Goal: Task Accomplishment & Management: Use online tool/utility

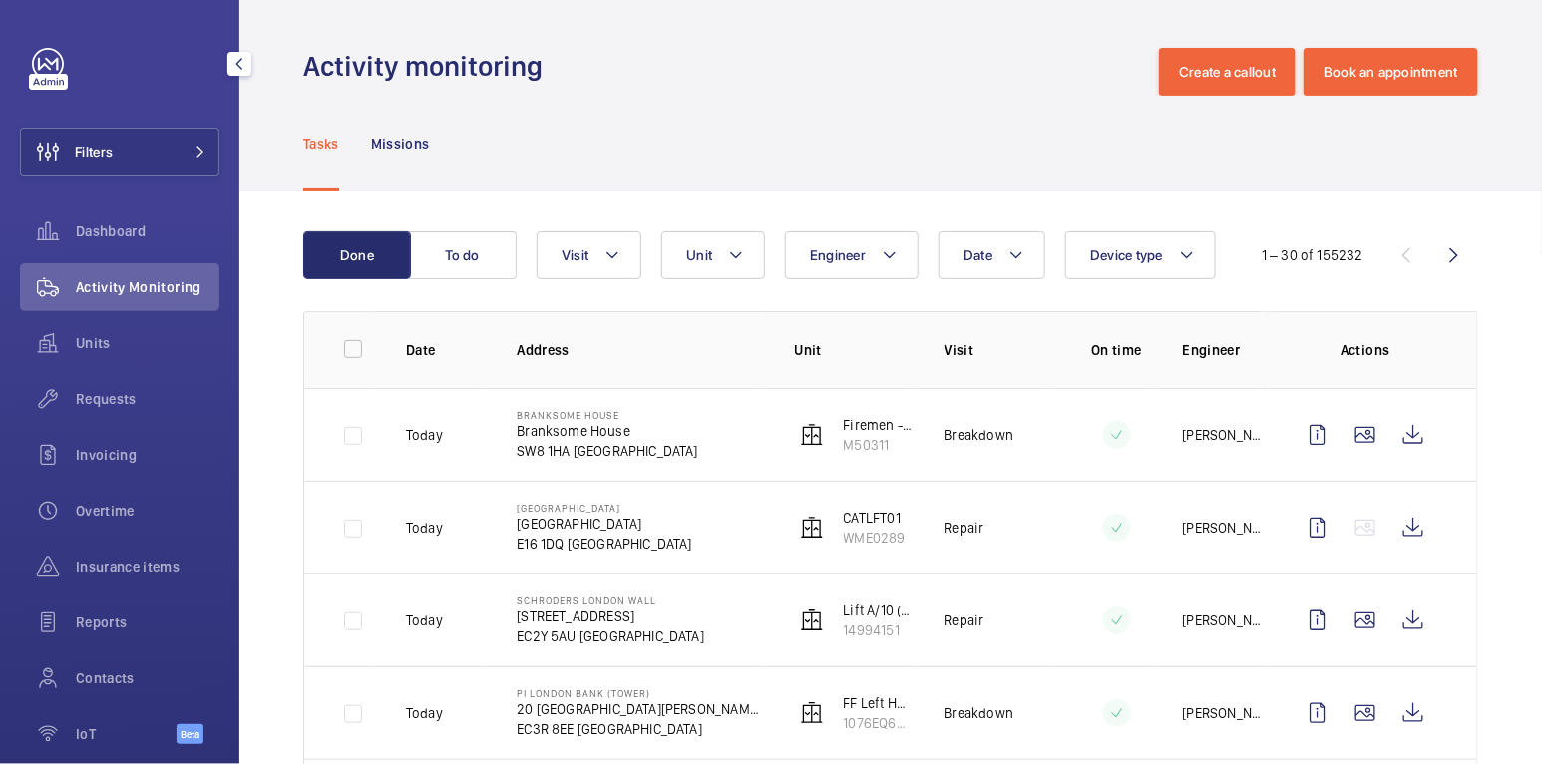
click at [168, 179] on div "Filters Dashboard Activity Monitoring Units Requests Invoicing Overtime Insuran…" at bounding box center [119, 407] width 199 height 718
click at [169, 144] on button "Filters" at bounding box center [119, 152] width 199 height 48
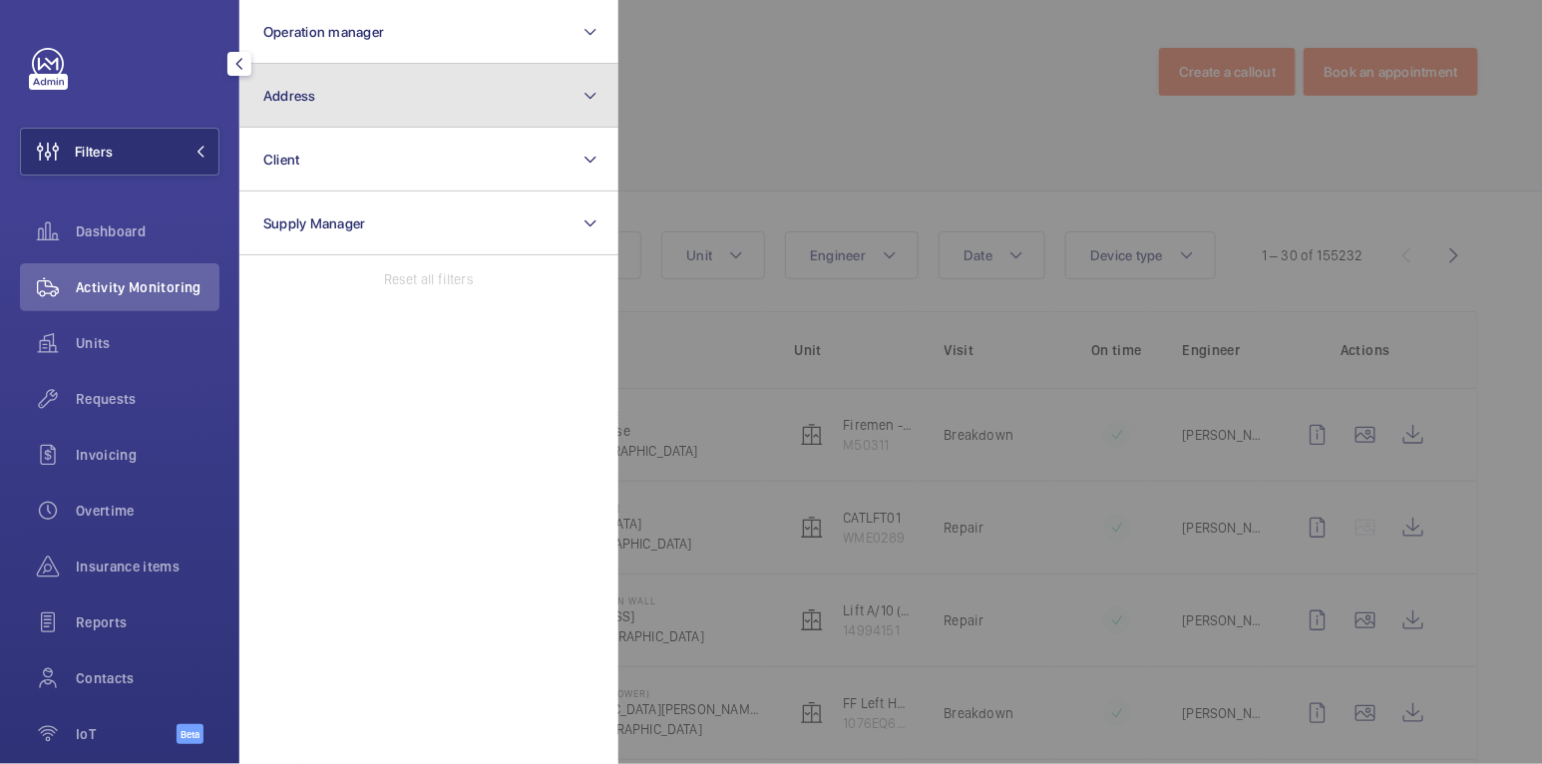
click at [290, 108] on button "Address" at bounding box center [428, 96] width 379 height 64
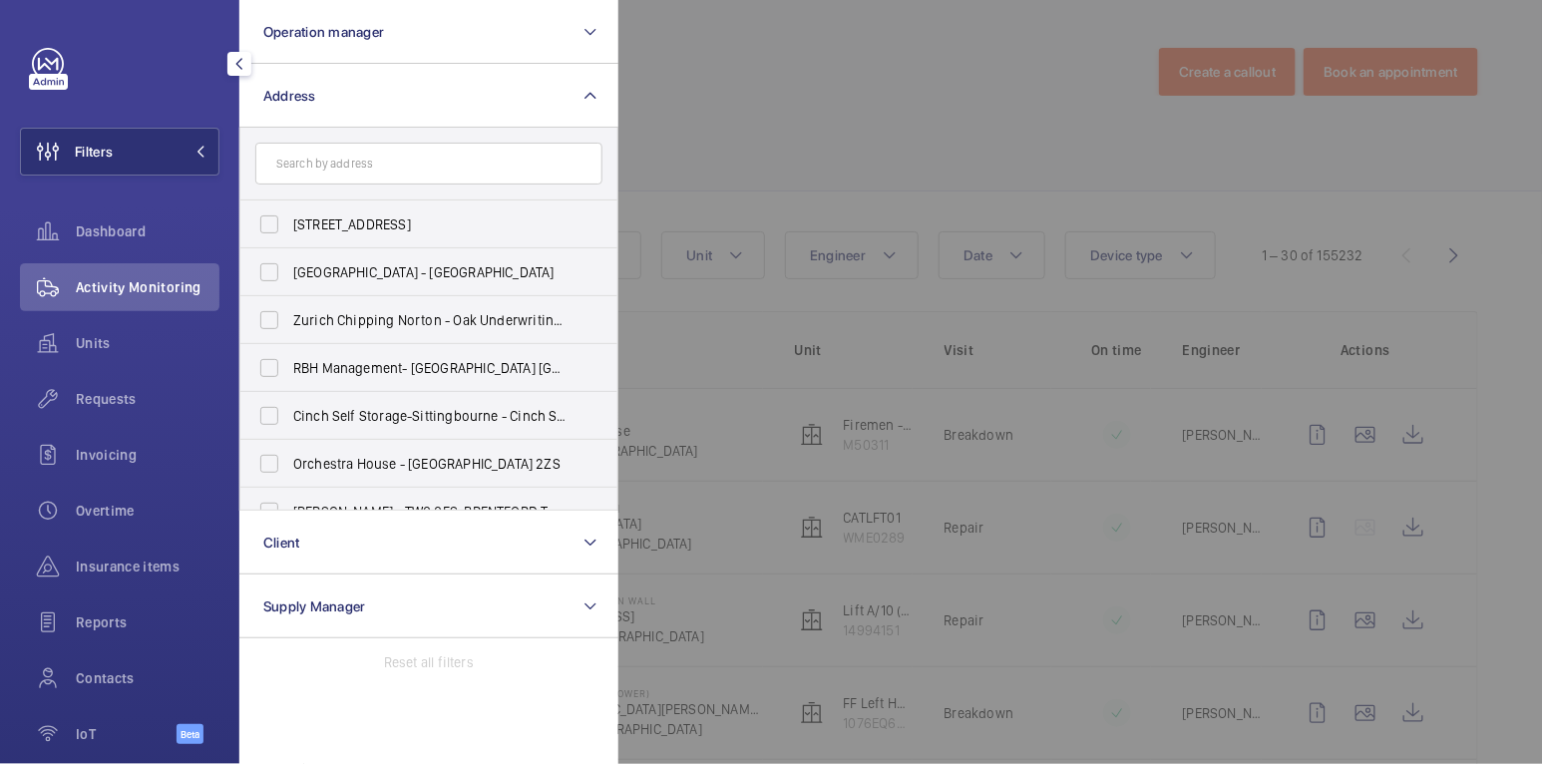
click at [337, 158] on input "text" at bounding box center [428, 164] width 347 height 42
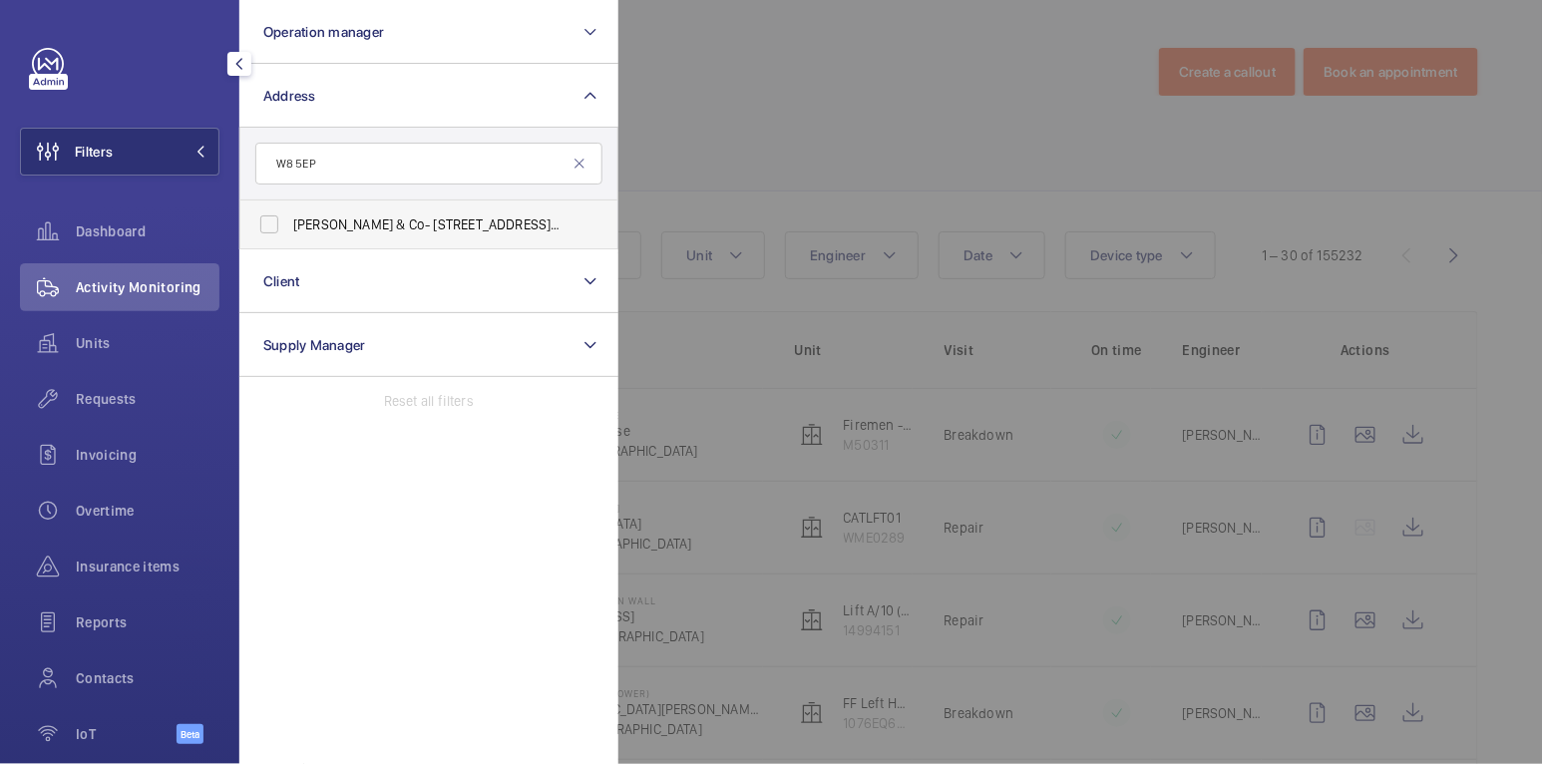
type input "W8 5EP"
click at [379, 224] on span "[PERSON_NAME] & Co- [STREET_ADDRESS][PERSON_NAME]" at bounding box center [430, 224] width 274 height 20
click at [289, 224] on input "[PERSON_NAME] & Co- [STREET_ADDRESS][PERSON_NAME]" at bounding box center [269, 224] width 40 height 40
checkbox input "true"
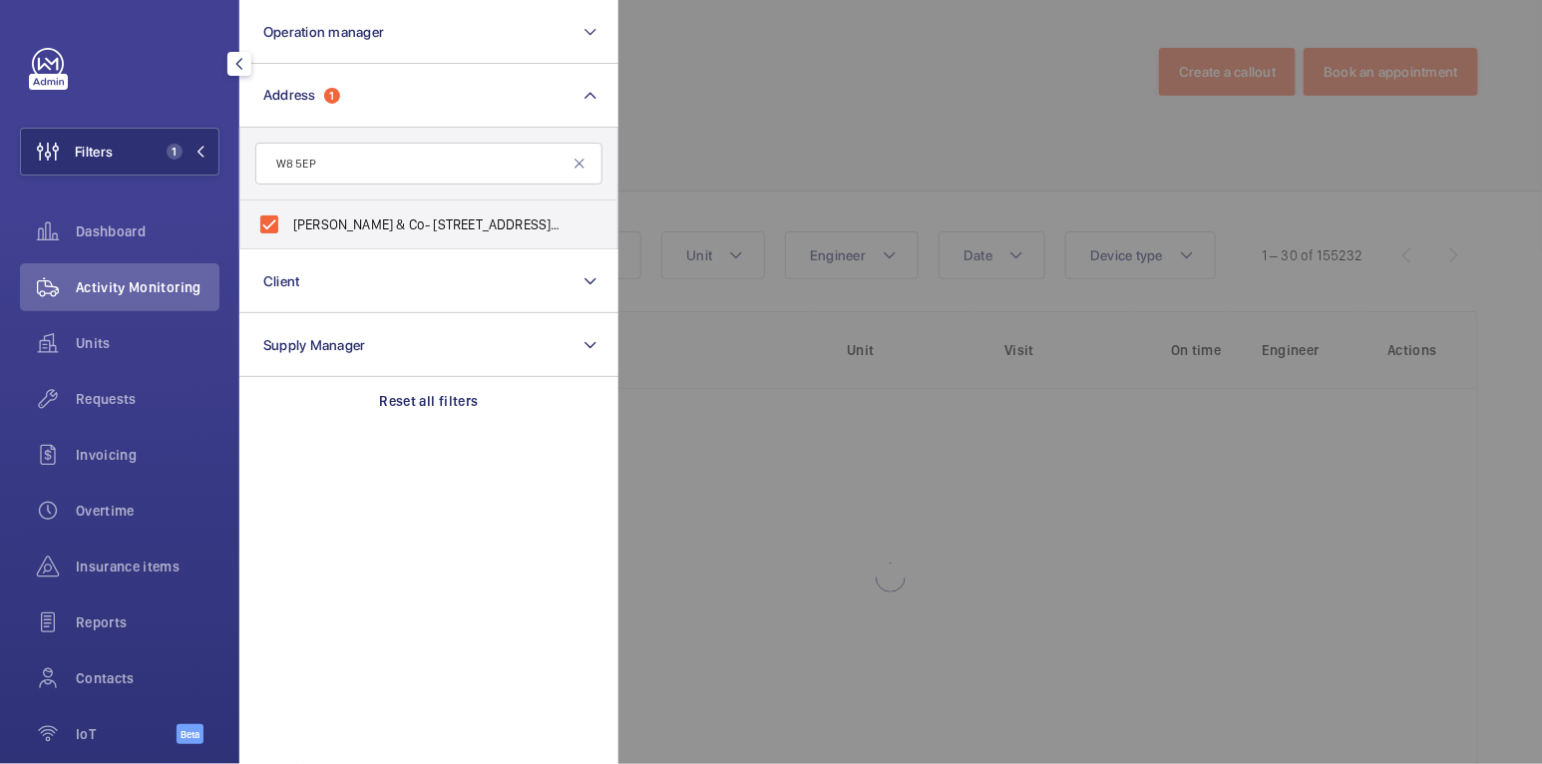
click at [818, 104] on div at bounding box center [1389, 382] width 1542 height 764
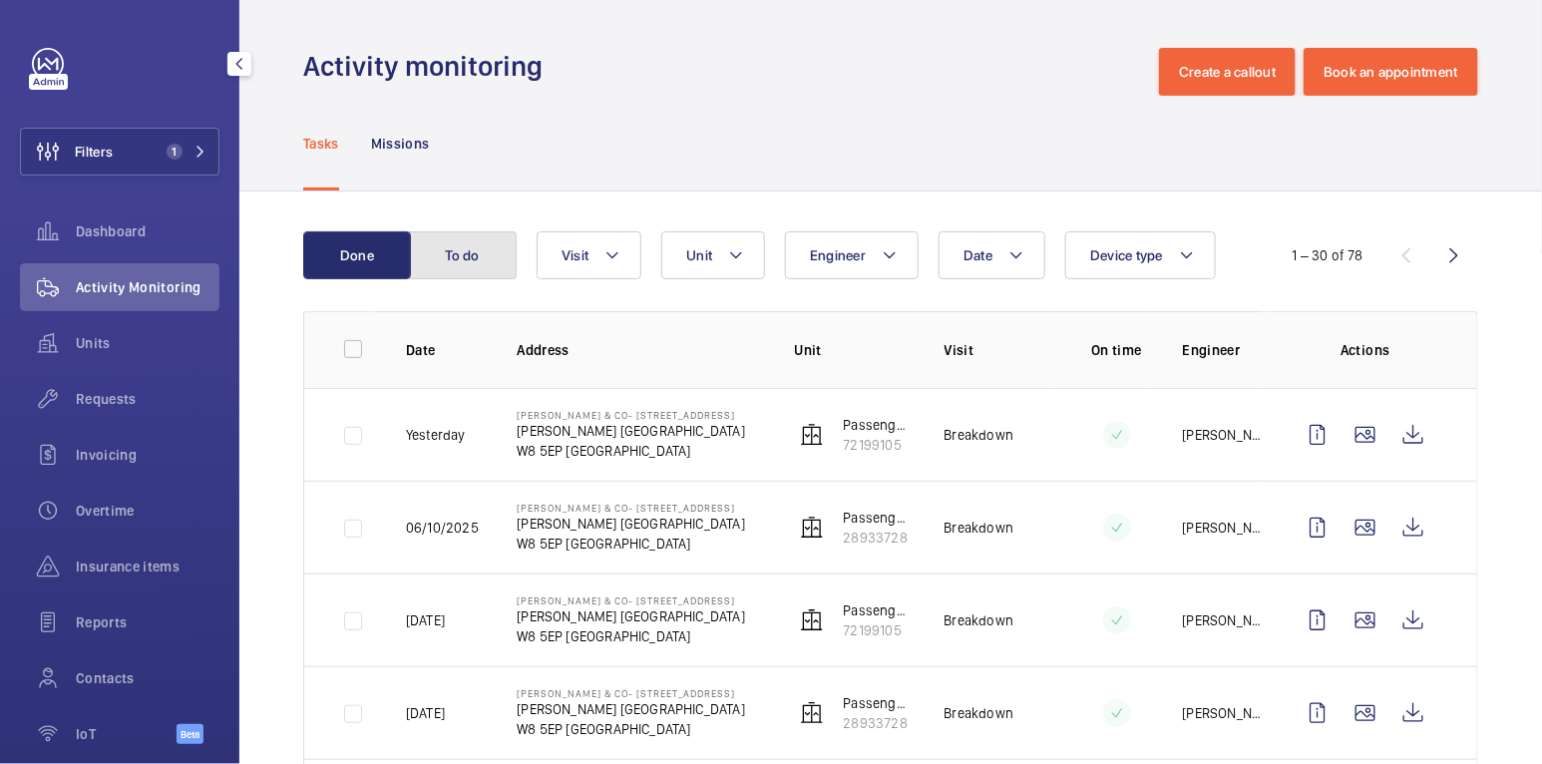
click at [501, 249] on button "To do" at bounding box center [463, 255] width 108 height 48
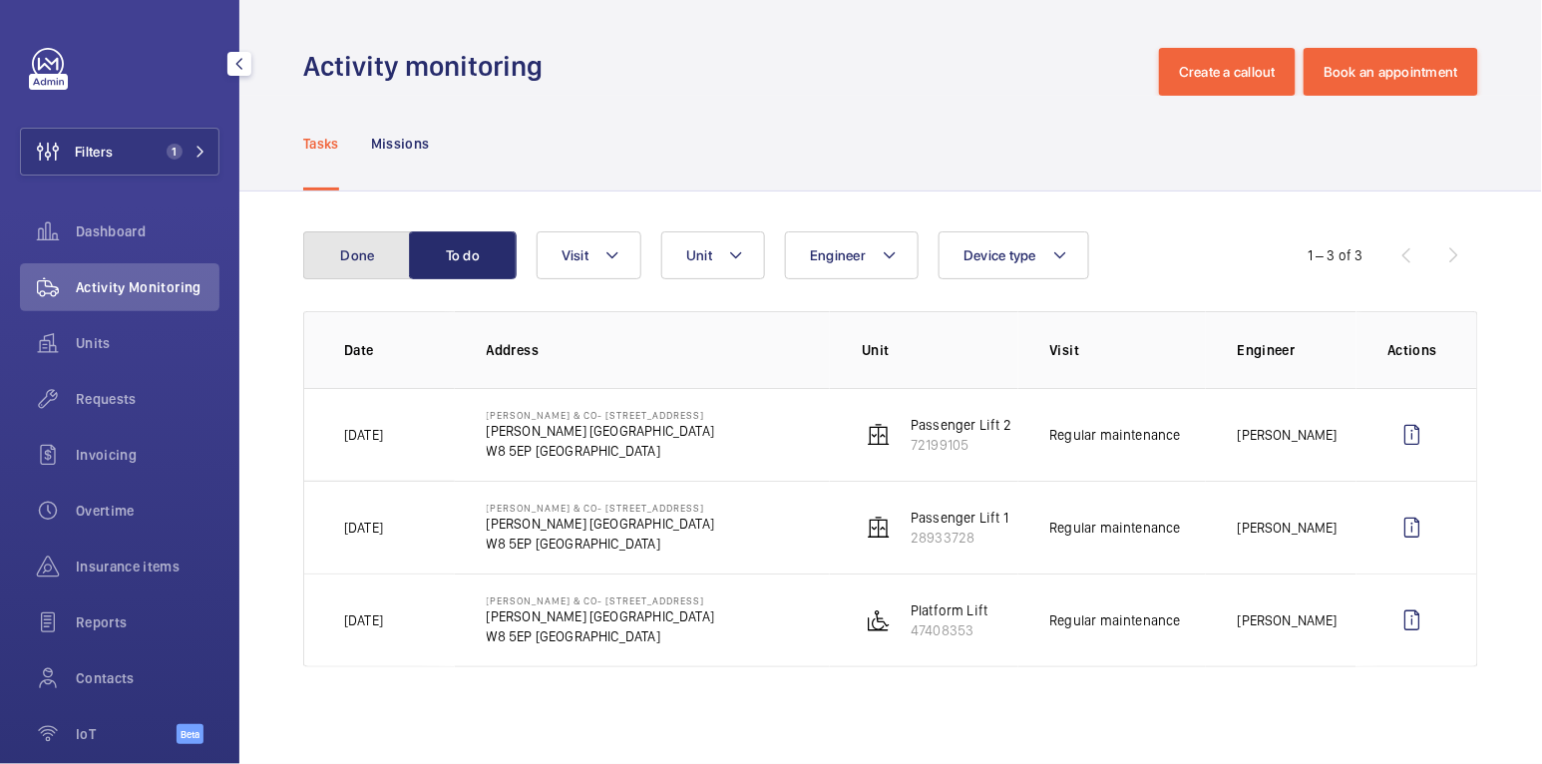
click at [372, 258] on button "Done" at bounding box center [357, 255] width 108 height 48
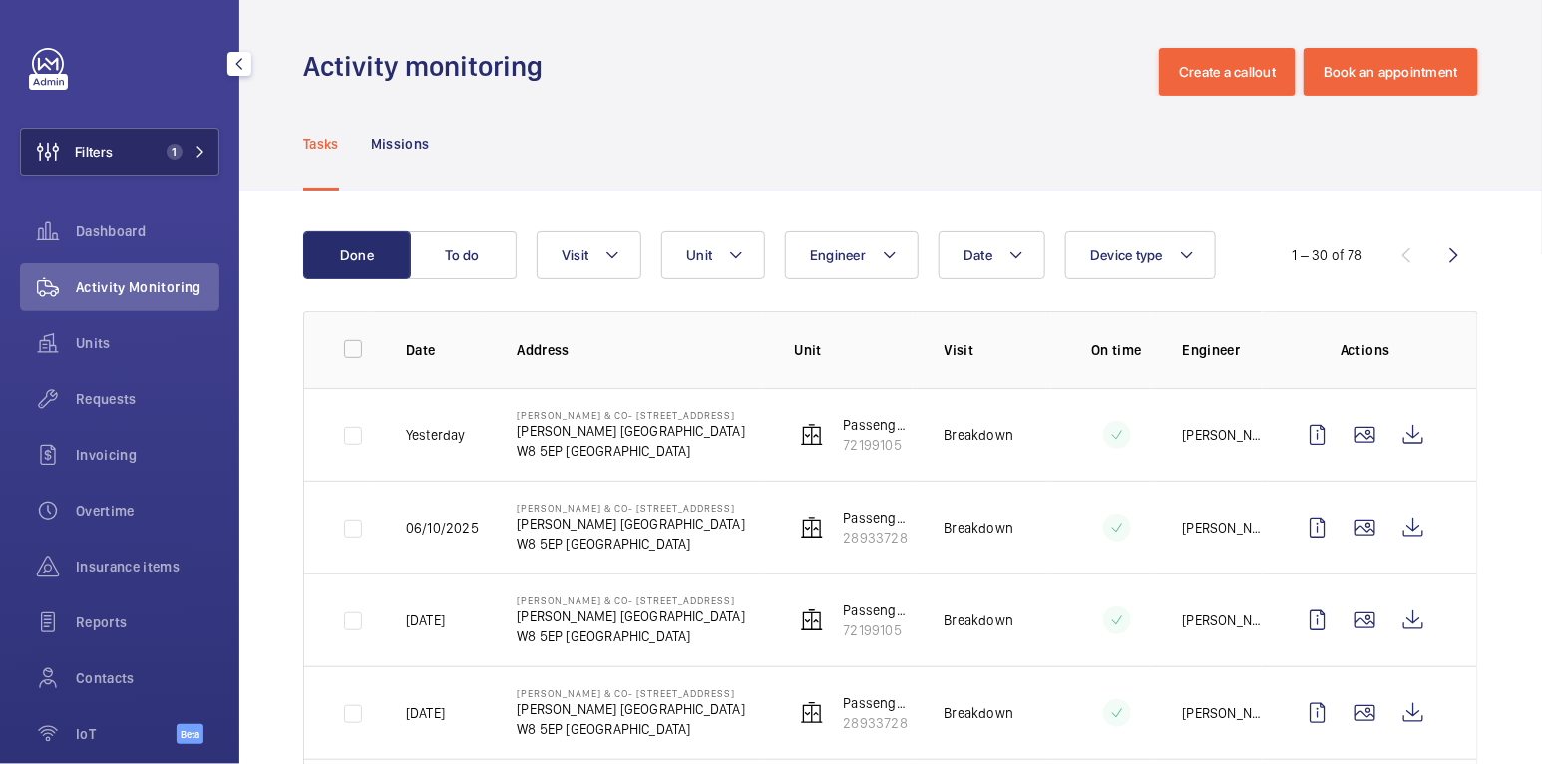
click at [164, 153] on span "1" at bounding box center [171, 152] width 24 height 16
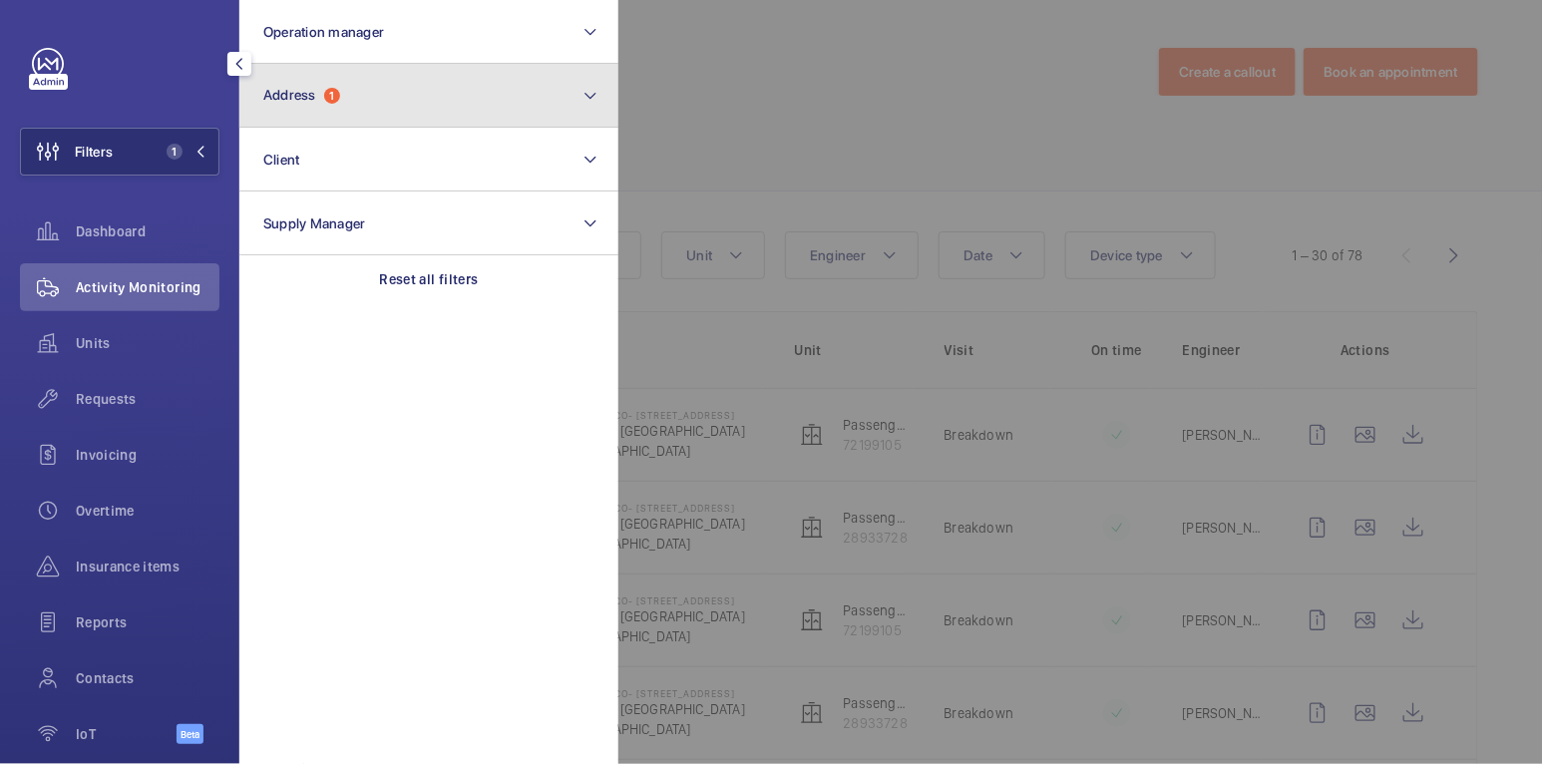
click at [304, 98] on span "Address" at bounding box center [289, 95] width 53 height 16
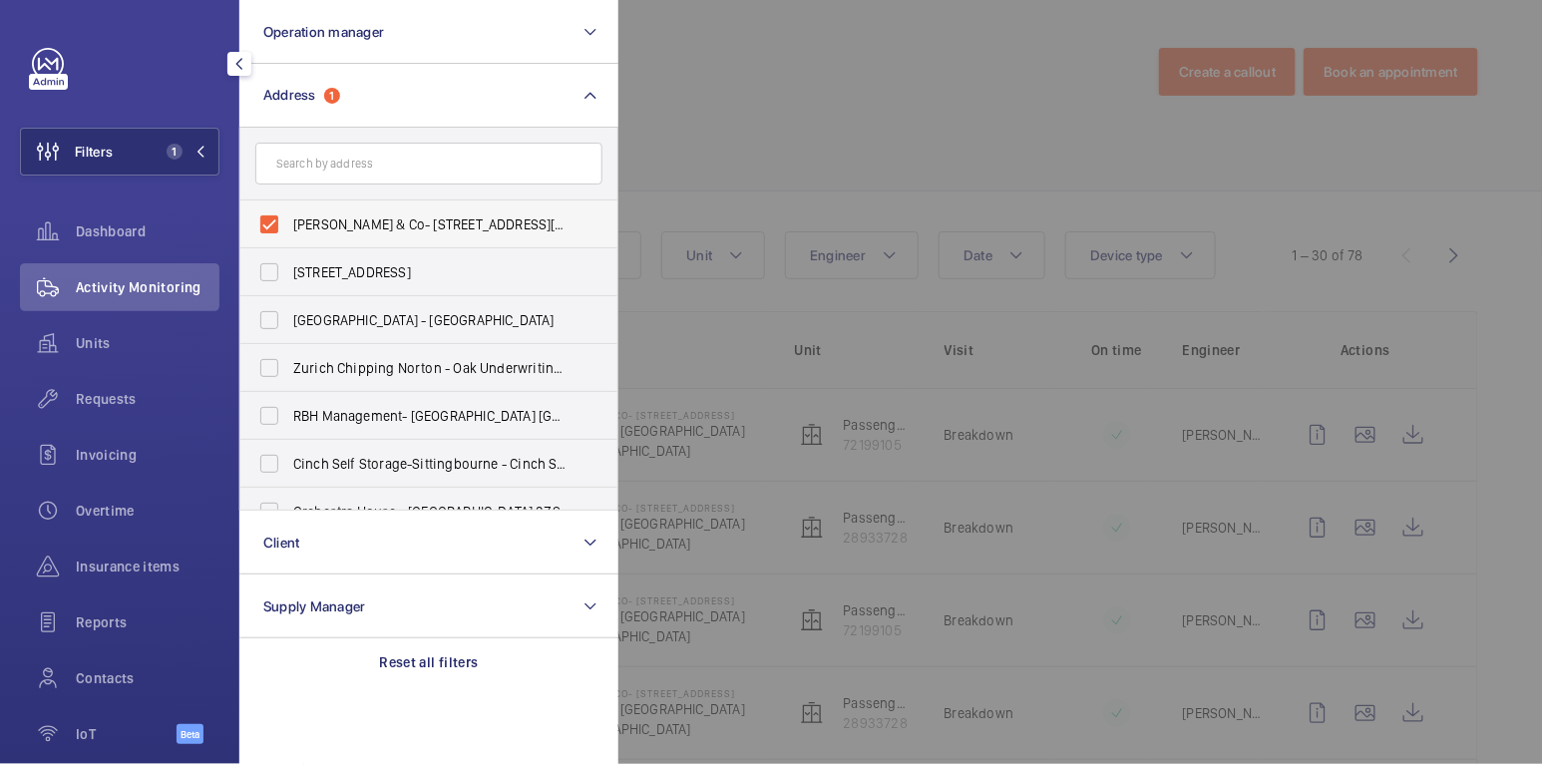
click at [375, 217] on span "[PERSON_NAME] & Co- [STREET_ADDRESS][PERSON_NAME]" at bounding box center [430, 224] width 274 height 20
click at [289, 217] on input "[PERSON_NAME] & Co- [STREET_ADDRESS][PERSON_NAME]" at bounding box center [269, 224] width 40 height 40
checkbox input "false"
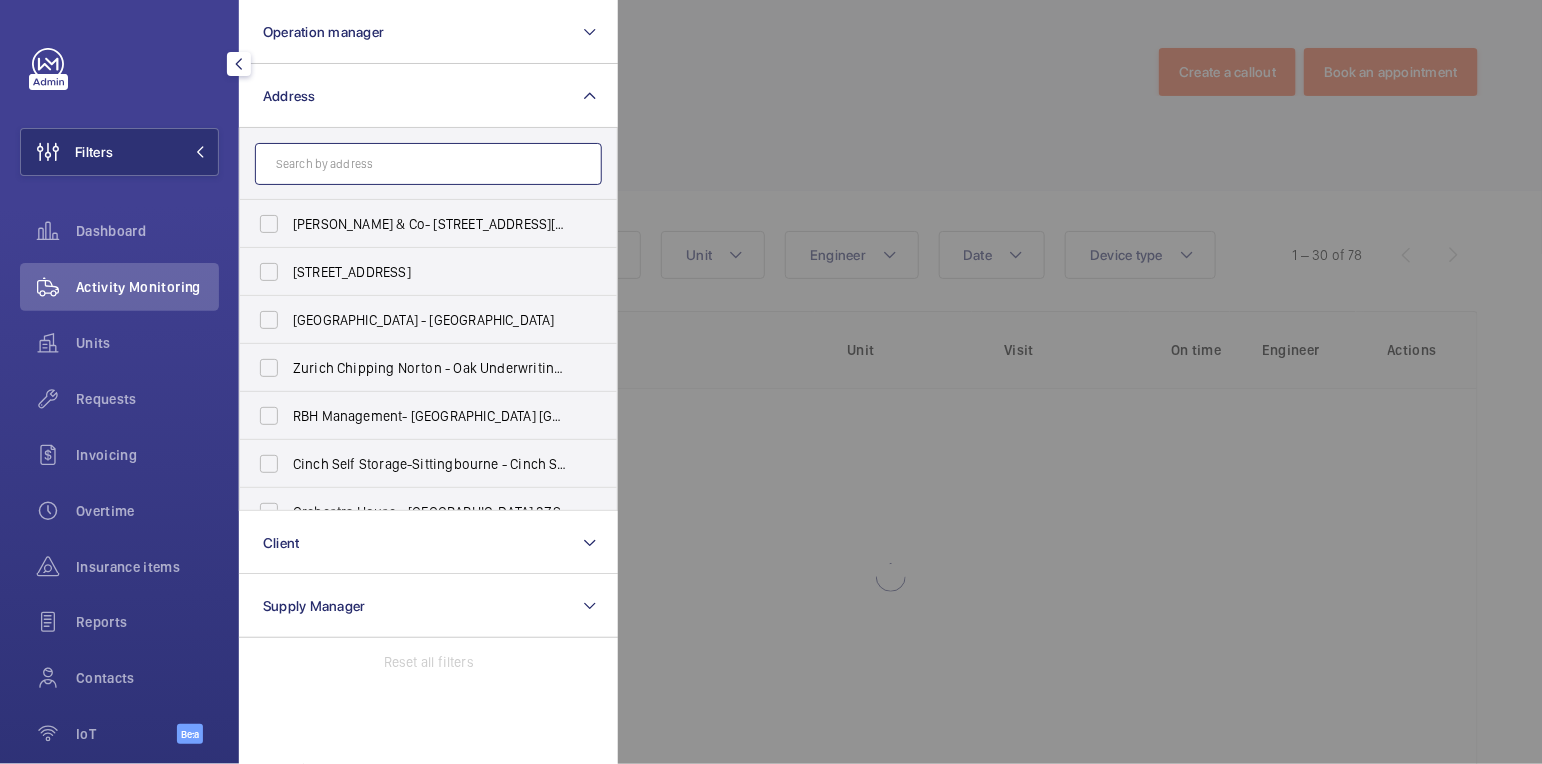
click at [367, 176] on input "text" at bounding box center [428, 164] width 347 height 42
paste input "SE16 3GA"
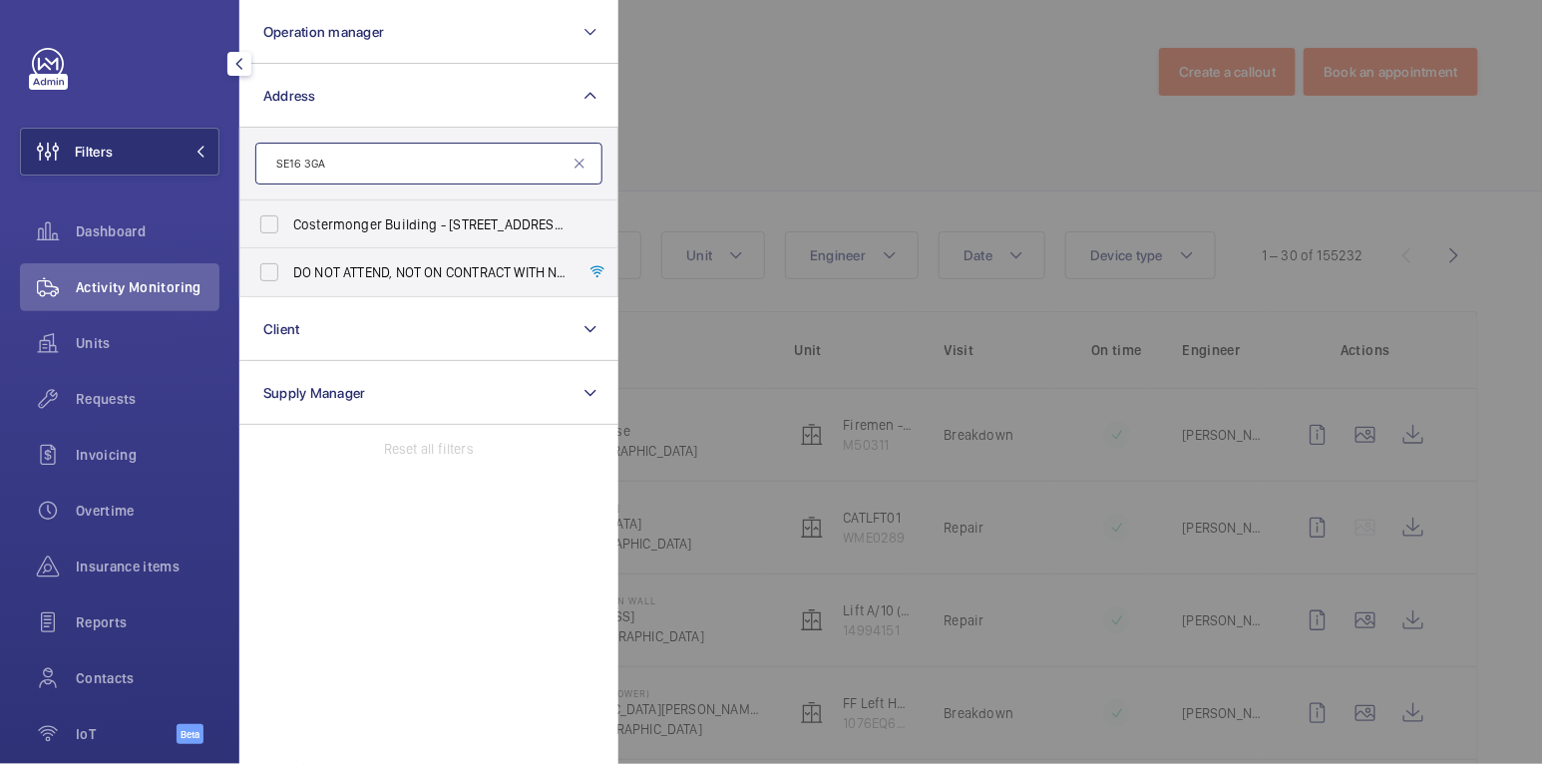
type input "SE16 3GA"
click at [389, 214] on span "Costermonger Building - [STREET_ADDRESS]" at bounding box center [430, 224] width 274 height 20
click at [289, 214] on input "Costermonger Building - [STREET_ADDRESS]" at bounding box center [269, 224] width 40 height 40
checkbox input "true"
click at [392, 266] on span "DO NOT ATTEND, NOT ON CONTRACT WITH NHG - Costermonger Building Flats 1-29 - Co…" at bounding box center [430, 272] width 274 height 20
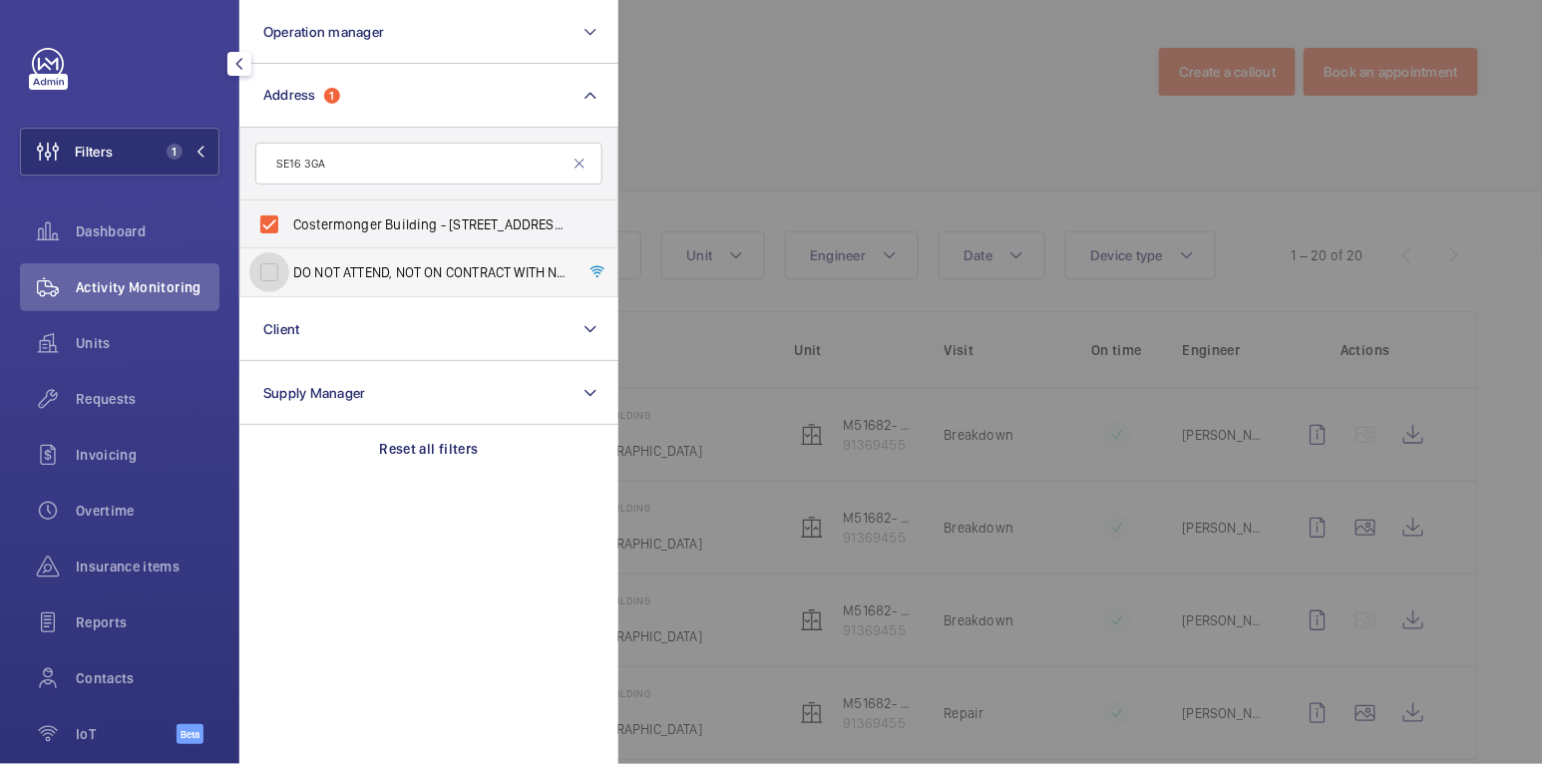
click at [289, 266] on input "DO NOT ATTEND, NOT ON CONTRACT WITH NHG - Costermonger Building Flats 1-29 - Co…" at bounding box center [269, 272] width 40 height 40
checkbox input "true"
click at [773, 107] on div at bounding box center [1389, 382] width 1542 height 764
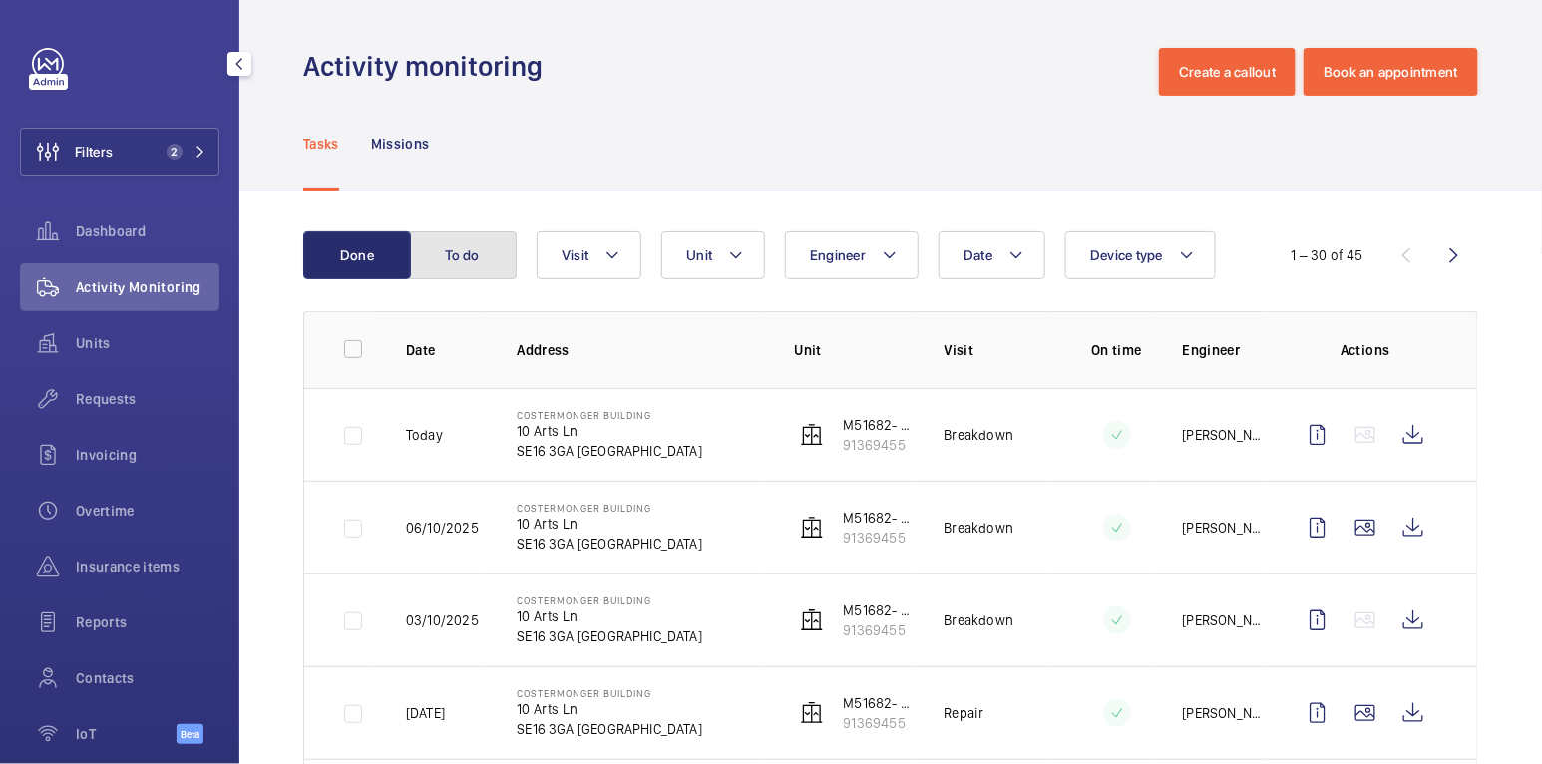
click at [494, 253] on button "To do" at bounding box center [463, 255] width 108 height 48
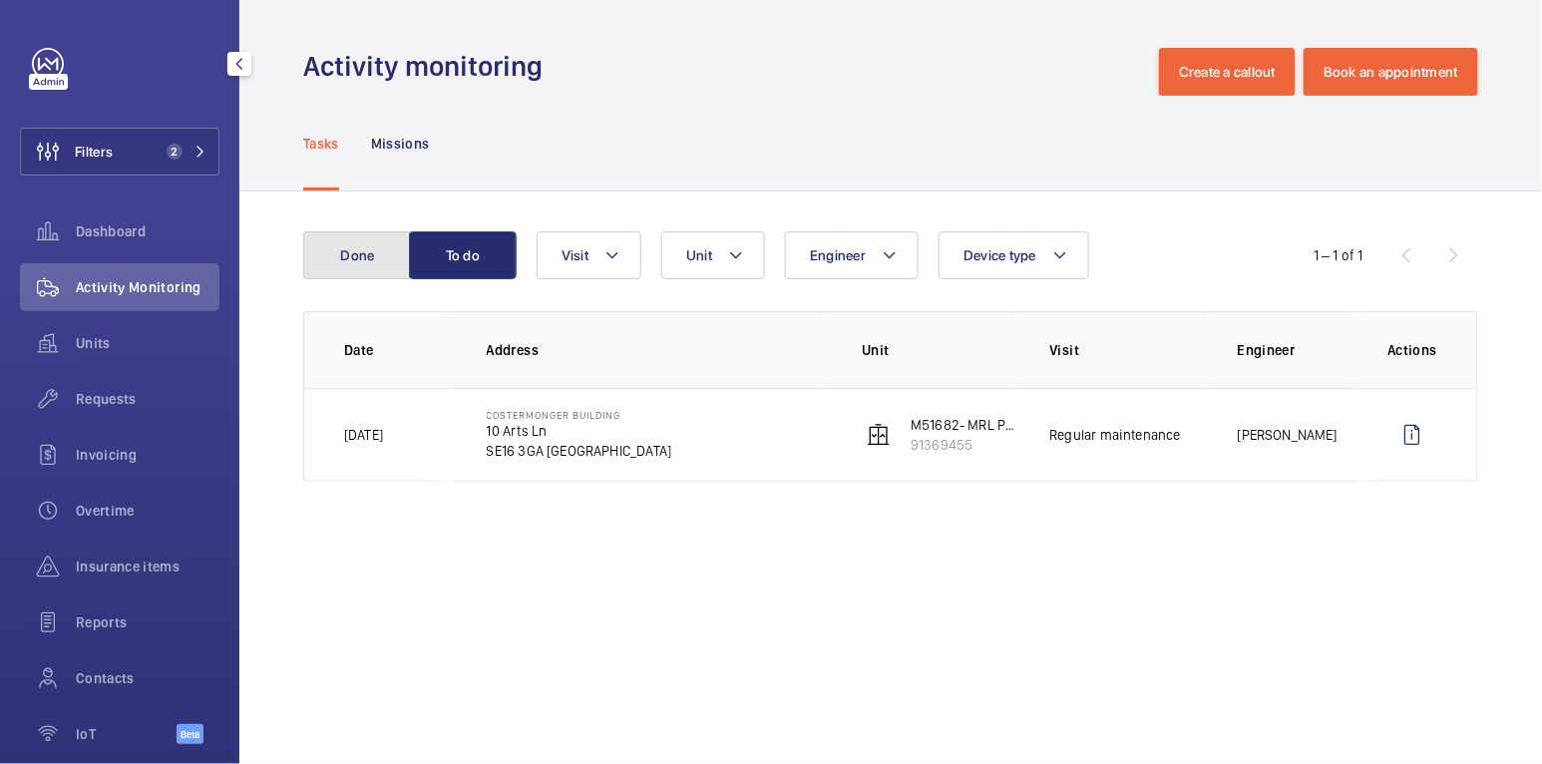
click at [376, 248] on button "Done" at bounding box center [357, 255] width 108 height 48
